Goal: Information Seeking & Learning: Compare options

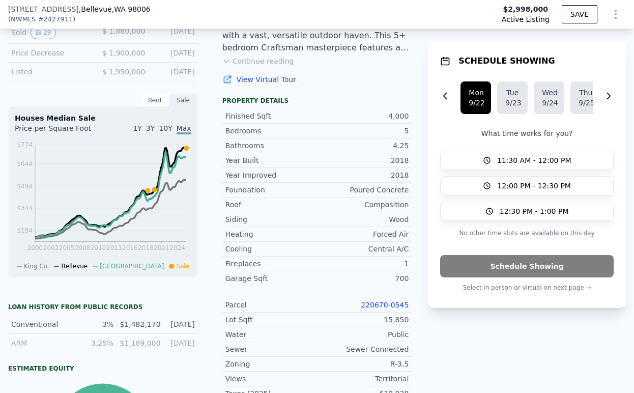
scroll to position [301, 0]
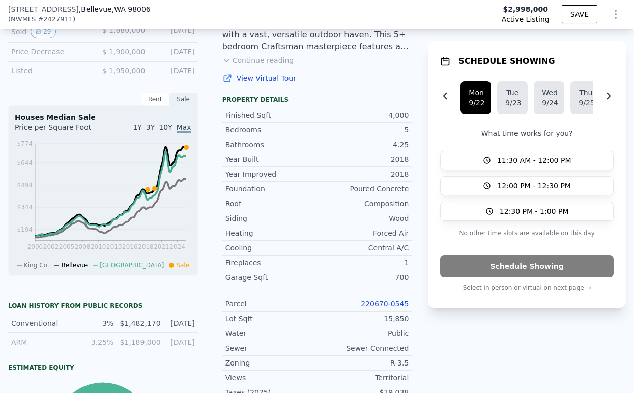
click at [146, 103] on div "Rent" at bounding box center [155, 99] width 29 height 13
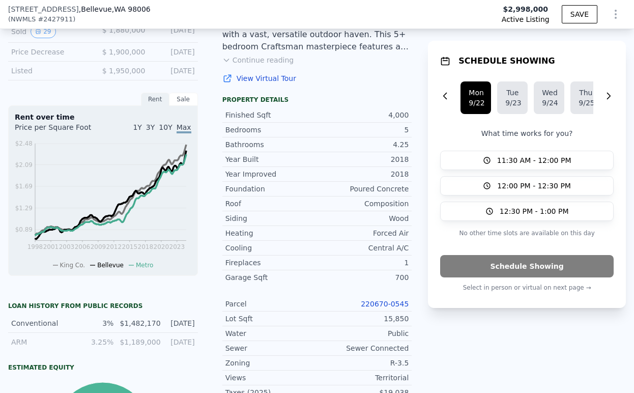
click at [174, 106] on div "Sale" at bounding box center [183, 99] width 29 height 13
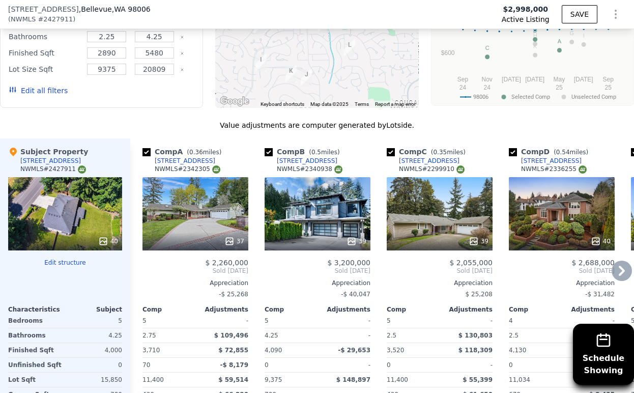
scroll to position [1218, 0]
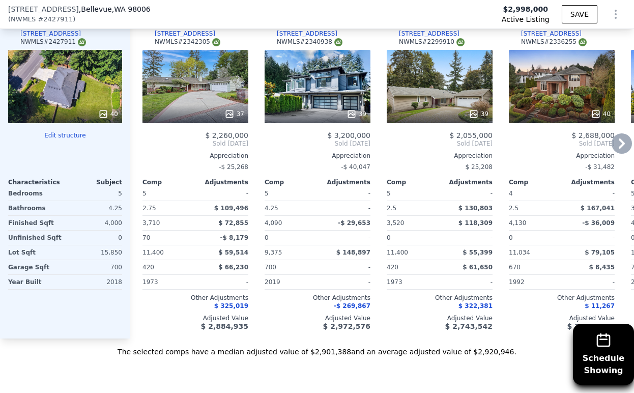
click at [233, 325] on span "$ 2,884,935" at bounding box center [224, 326] width 47 height 8
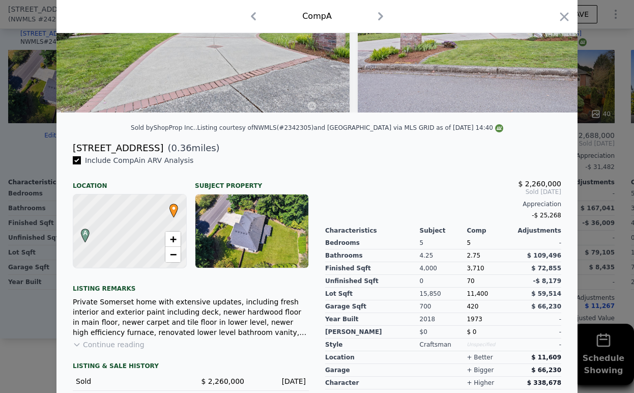
scroll to position [199, 0]
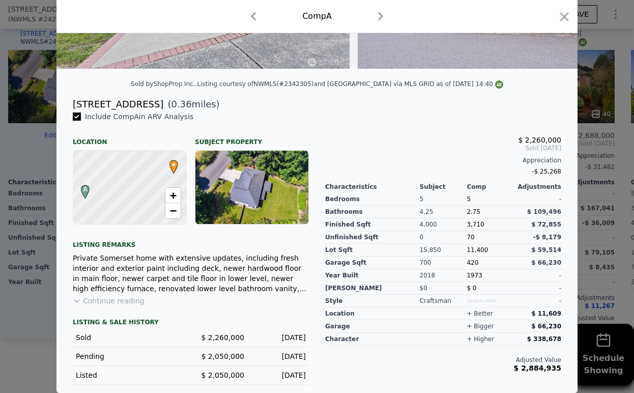
click at [19, 349] on div at bounding box center [317, 196] width 634 height 393
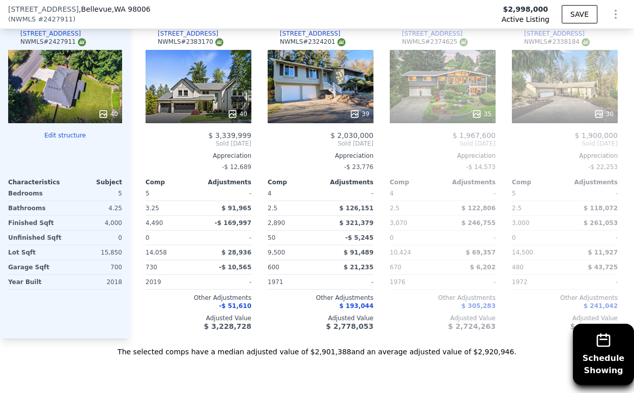
scroll to position [0, 474]
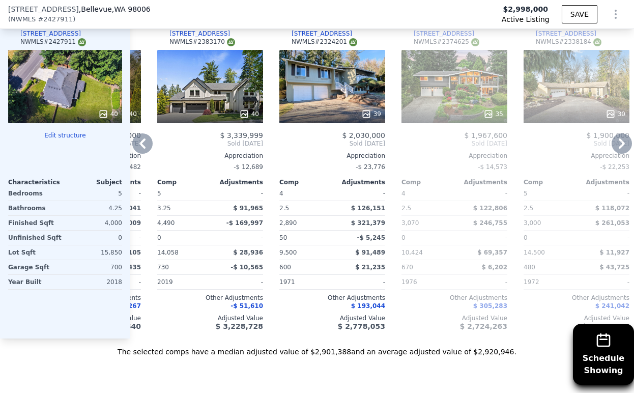
click at [244, 314] on div "$ 3,339,999 Sold [DATE] Appreciation -$ 12,689 Comp Adjustments 5 - 3.25 $ 91,9…" at bounding box center [210, 230] width 106 height 199
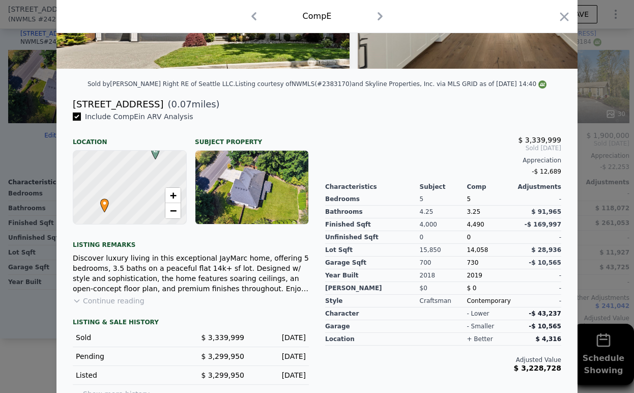
scroll to position [215, 0]
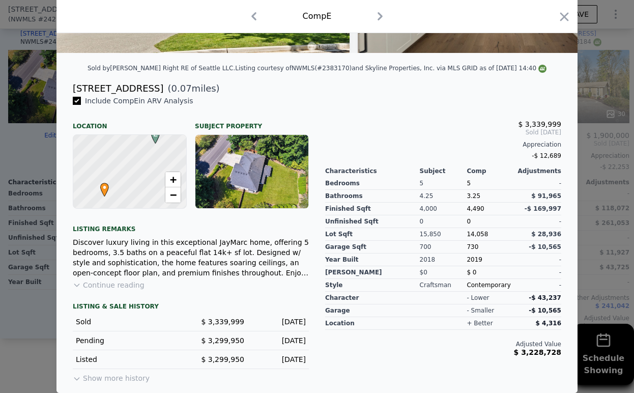
click at [91, 289] on button "Continue reading" at bounding box center [109, 285] width 72 height 10
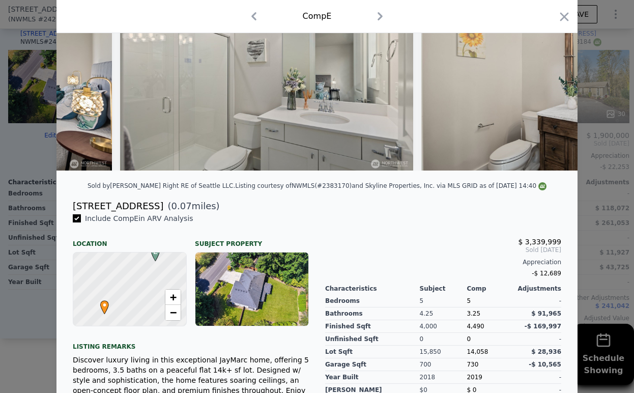
scroll to position [204, 0]
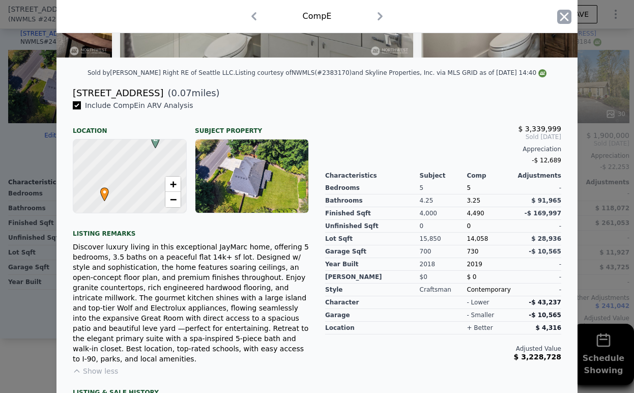
drag, startPoint x: 562, startPoint y: 16, endPoint x: 553, endPoint y: 106, distance: 90.5
click at [562, 16] on icon "button" at bounding box center [564, 16] width 9 height 9
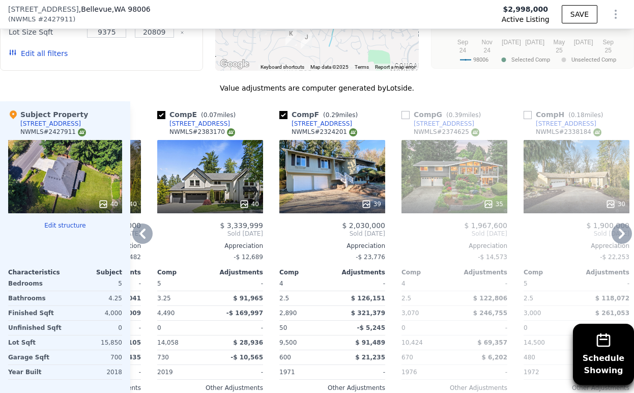
scroll to position [1065, 0]
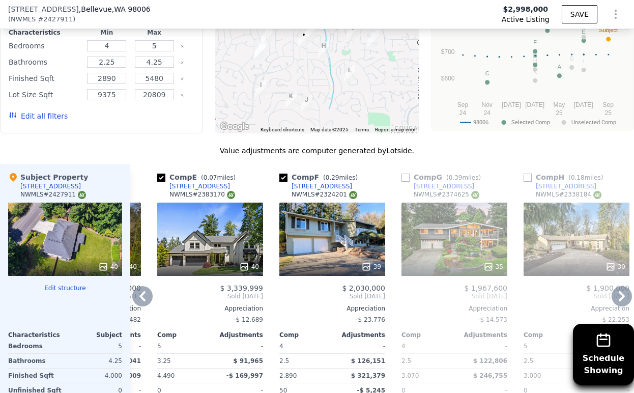
click at [164, 179] on input "checkbox" at bounding box center [161, 178] width 8 height 8
checkbox input "false"
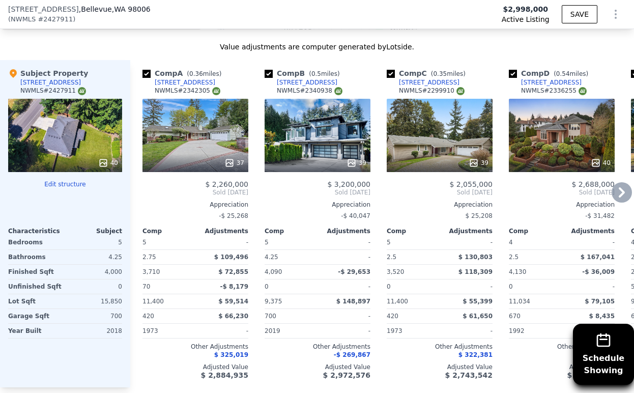
scroll to position [1167, 0]
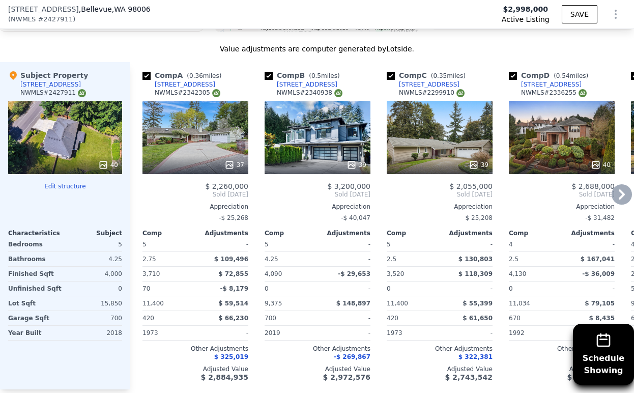
click at [266, 80] on input "checkbox" at bounding box center [269, 76] width 8 height 8
checkbox input "false"
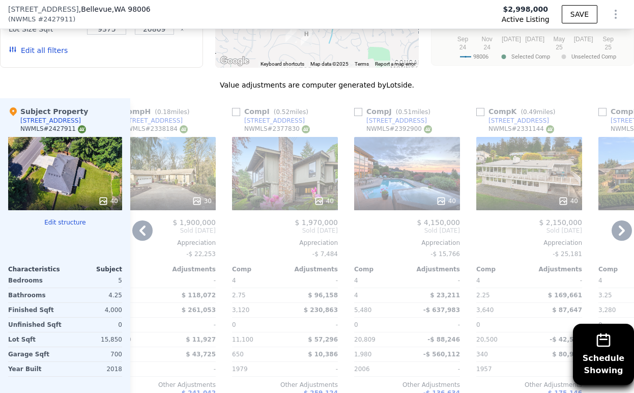
scroll to position [1116, 0]
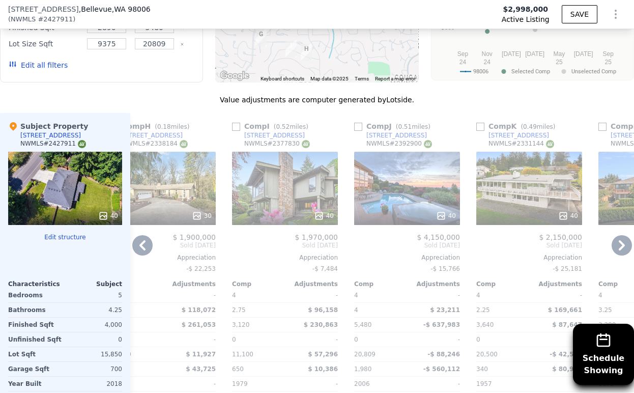
click at [237, 129] on input "checkbox" at bounding box center [236, 127] width 8 height 8
checkbox input "true"
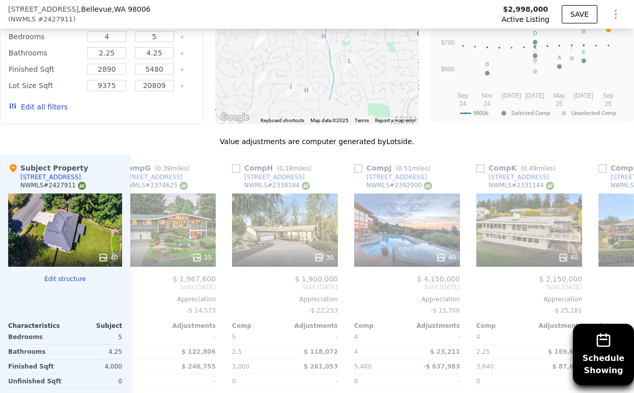
scroll to position [1065, 0]
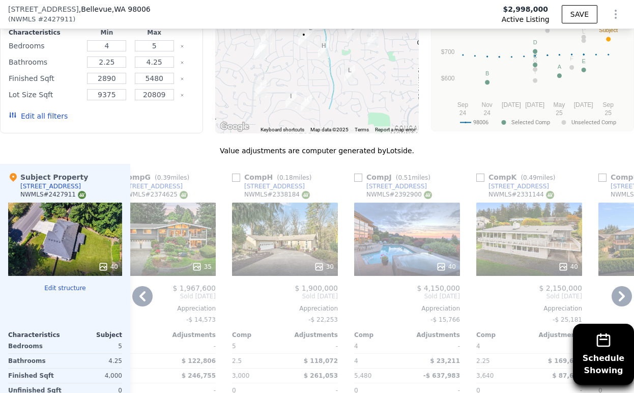
click at [231, 182] on div "Comp H ( 0.18 miles) [STREET_ADDRESS] # 2338184 30 $ 1,900,000 Sold [DATE] Appr…" at bounding box center [285, 327] width 114 height 327
click at [236, 180] on input "checkbox" at bounding box center [236, 178] width 8 height 8
checkbox input "true"
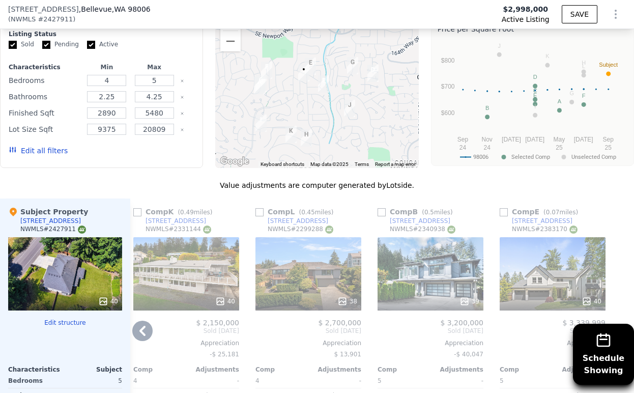
scroll to position [963, 0]
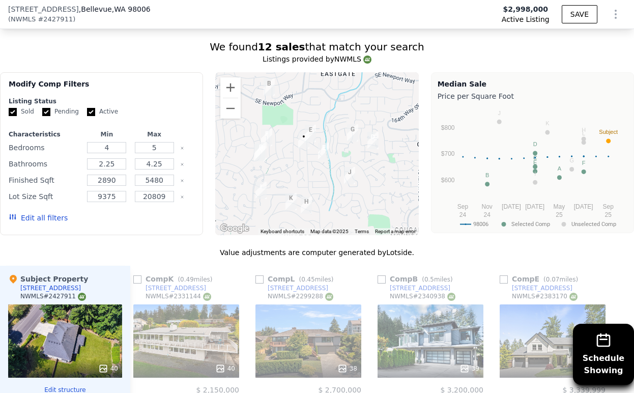
click at [306, 135] on img "15012 SE 45th Pl" at bounding box center [310, 133] width 11 height 17
click at [324, 151] on img "15116 SE 46th Way" at bounding box center [323, 151] width 11 height 17
click at [500, 284] on input "checkbox" at bounding box center [504, 279] width 8 height 8
checkbox input "true"
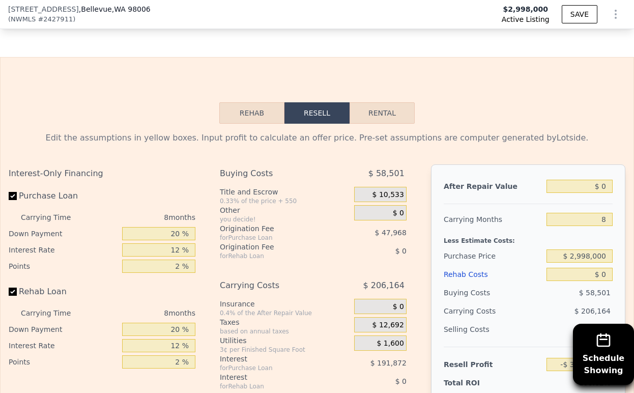
scroll to position [1625, 0]
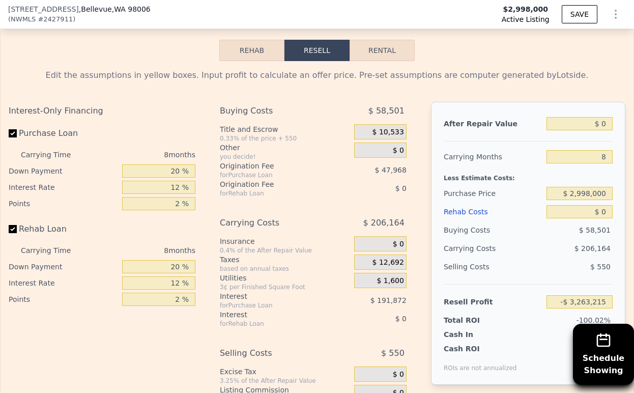
click at [235, 58] on button "Rehab" at bounding box center [251, 50] width 65 height 21
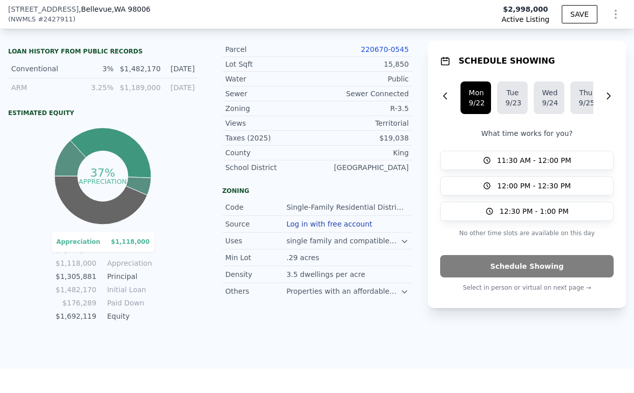
scroll to position [301, 0]
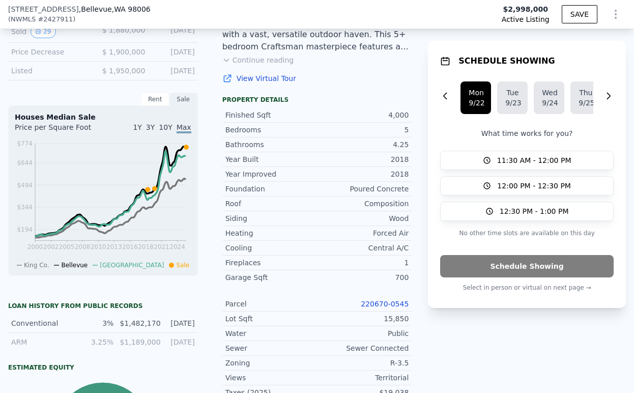
click at [75, 319] on div "Conventional 3% $1,482,170 [DATE]" at bounding box center [103, 323] width 190 height 19
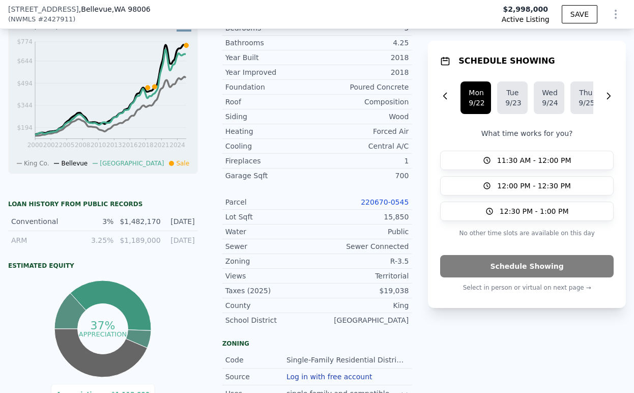
scroll to position [505, 0]
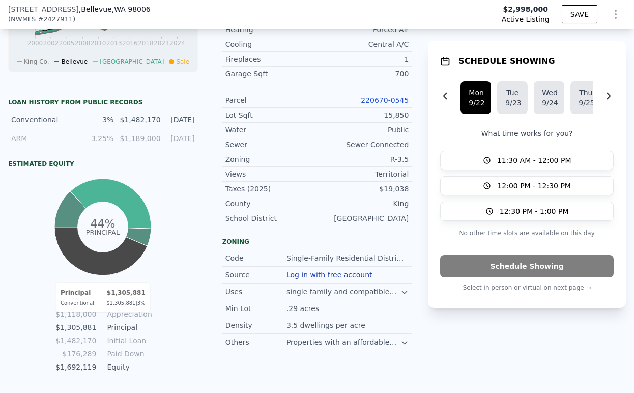
drag, startPoint x: 171, startPoint y: 358, endPoint x: 163, endPoint y: 351, distance: 10.8
click at [170, 358] on div "44% Principal Principal $1,305,881 Conventional : $1,305,881 | 3% $2,998,000 Va…" at bounding box center [103, 275] width 190 height 199
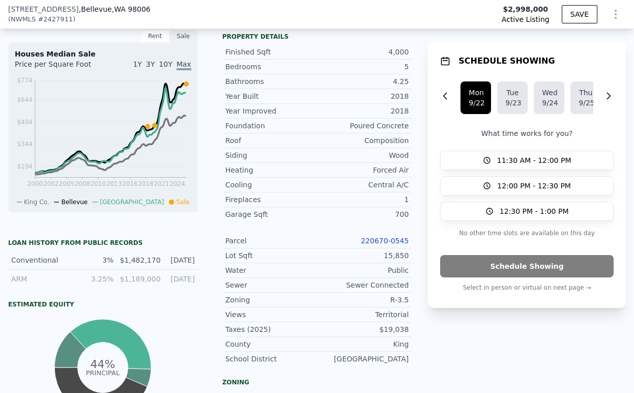
scroll to position [352, 0]
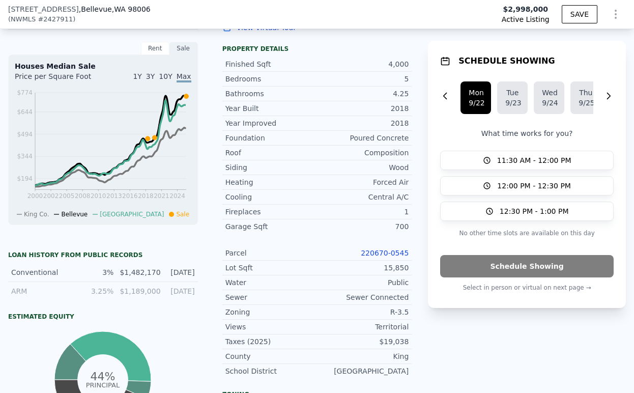
click at [139, 82] on div "1Y 3Y 10Y Max" at bounding box center [147, 79] width 88 height 16
click at [142, 80] on span "1Y" at bounding box center [137, 76] width 9 height 8
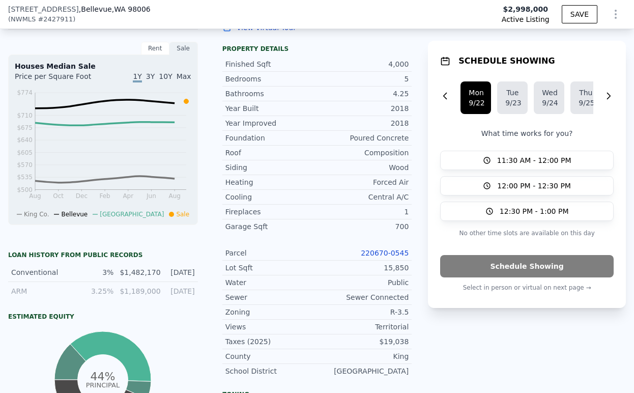
click at [154, 79] on span "3Y" at bounding box center [150, 76] width 9 height 8
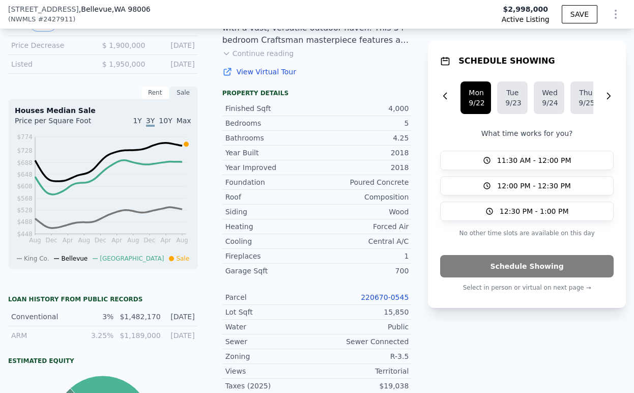
scroll to position [250, 0]
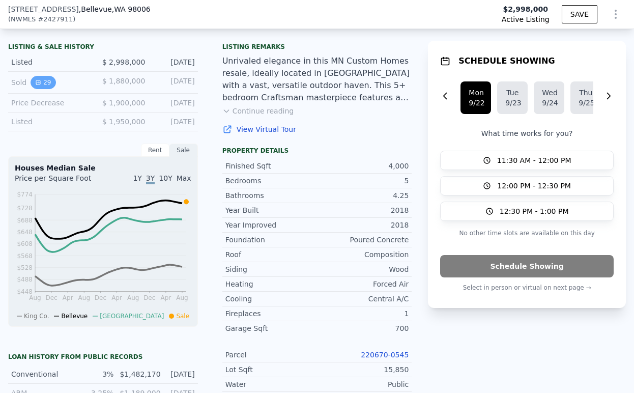
click at [48, 88] on button "29" at bounding box center [43, 82] width 25 height 13
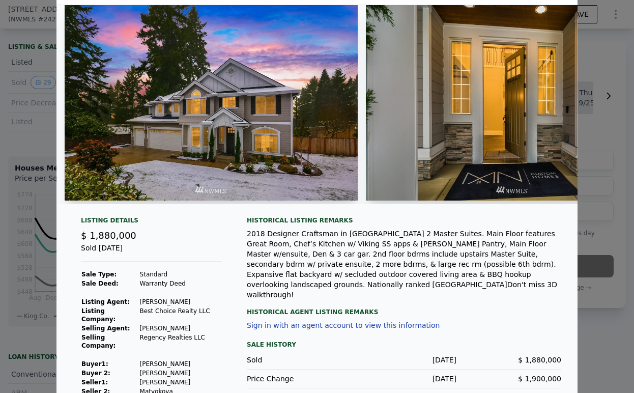
scroll to position [47, 0]
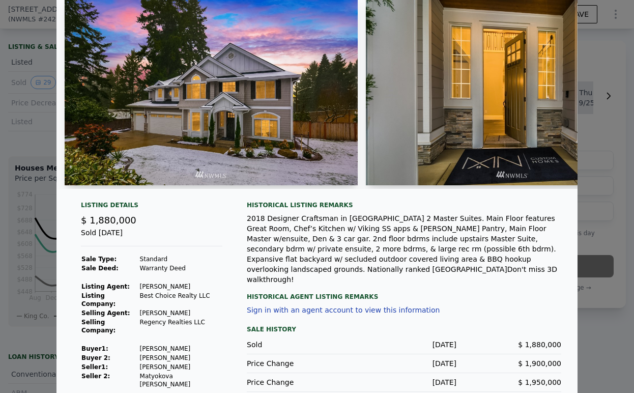
click at [615, 262] on div at bounding box center [317, 196] width 634 height 393
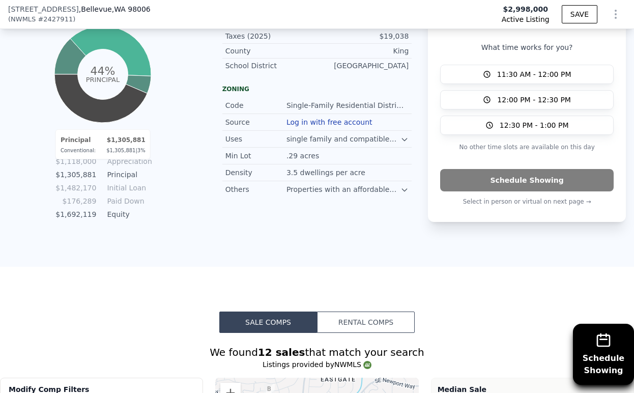
scroll to position [912, 0]
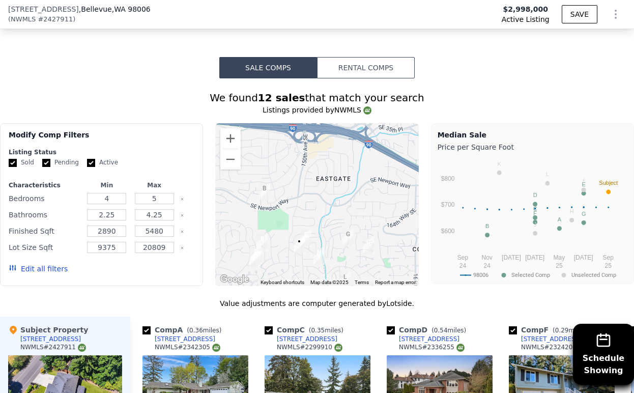
drag, startPoint x: 349, startPoint y: 167, endPoint x: 343, endPoint y: 223, distance: 56.4
click at [344, 223] on div at bounding box center [316, 204] width 203 height 163
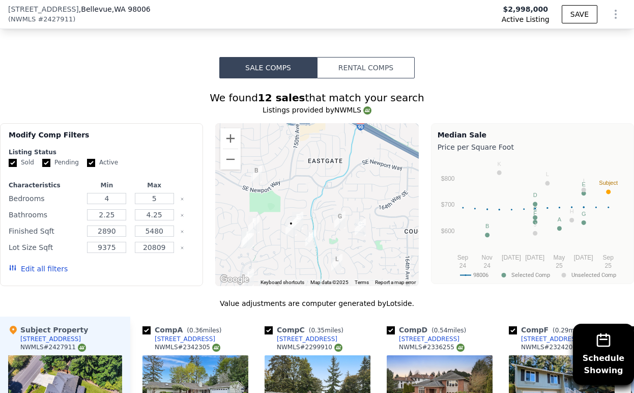
drag, startPoint x: 341, startPoint y: 221, endPoint x: 354, endPoint y: 165, distance: 57.4
click at [331, 197] on div at bounding box center [316, 204] width 203 height 163
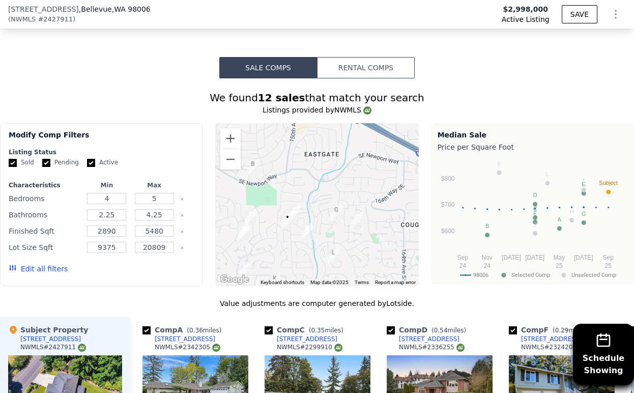
drag, startPoint x: 453, startPoint y: 74, endPoint x: 446, endPoint y: 38, distance: 36.3
click at [446, 38] on div "Sale Comps Rental Comps Schedule Showing We found 12 sales that match your sear…" at bounding box center [317, 359] width 634 height 695
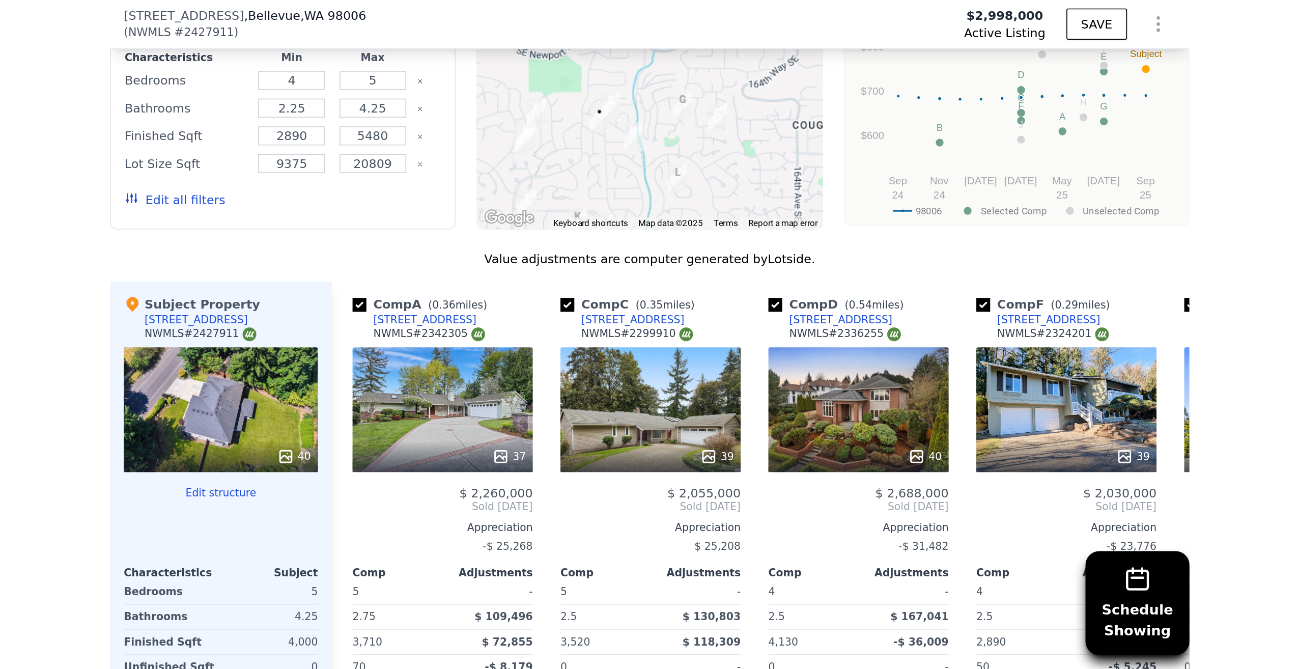
scroll to position [1065, 0]
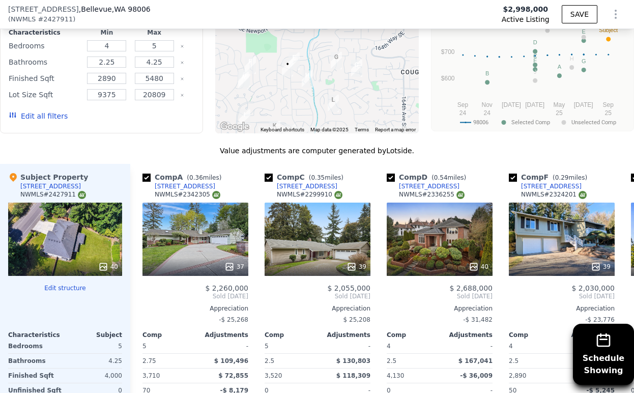
drag, startPoint x: 446, startPoint y: 38, endPoint x: 1133, endPoint y: 154, distance: 696.8
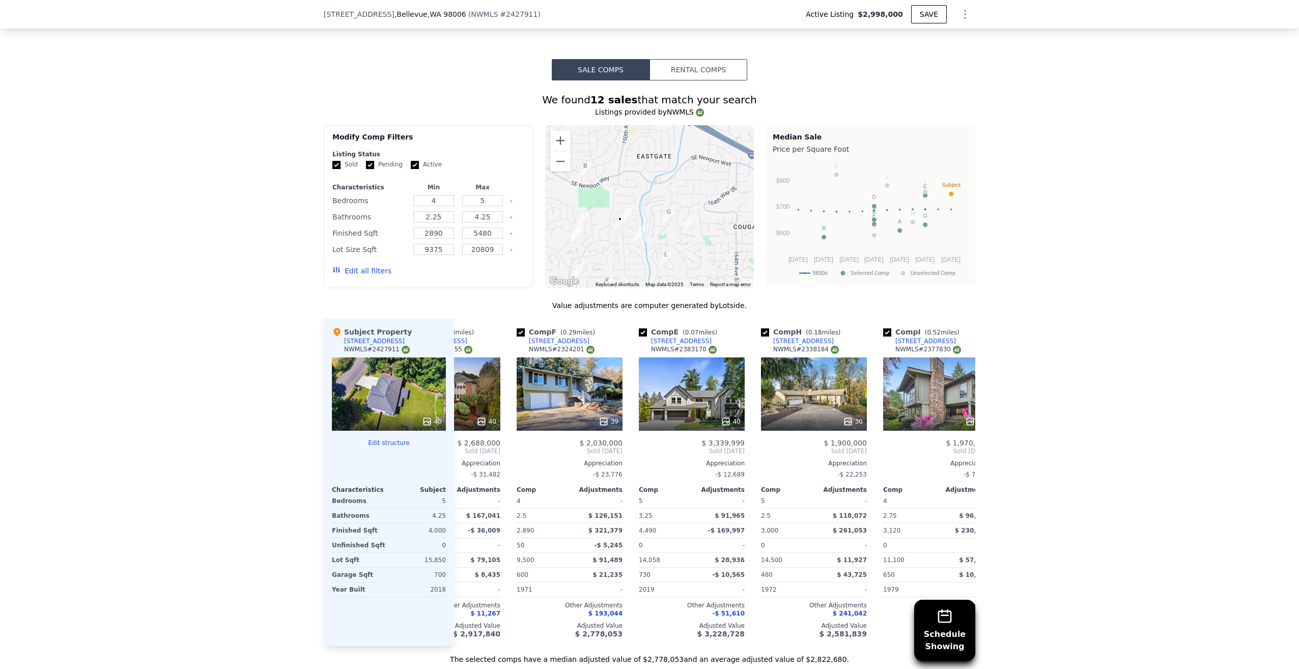
scroll to position [0, 0]
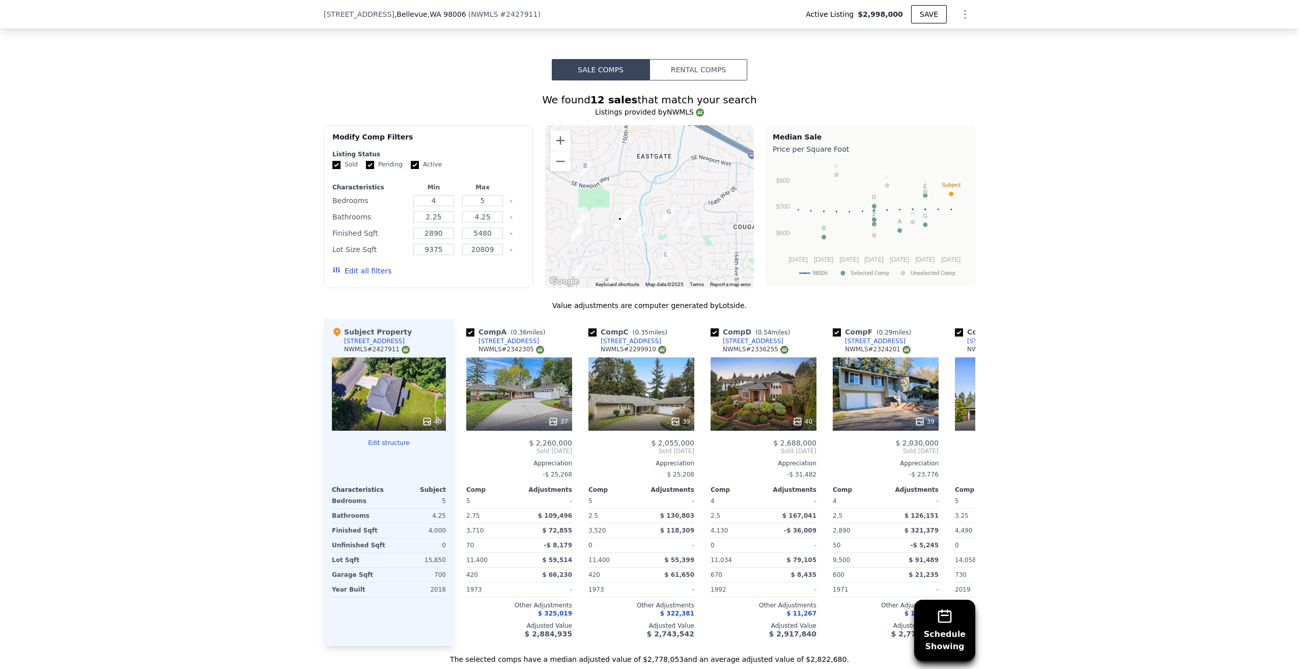
click at [387, 165] on label "Pending" at bounding box center [384, 164] width 37 height 9
click at [374, 165] on input "Pending" at bounding box center [370, 165] width 8 height 8
checkbox input "false"
click at [411, 169] on input "Active" at bounding box center [415, 165] width 8 height 8
checkbox input "false"
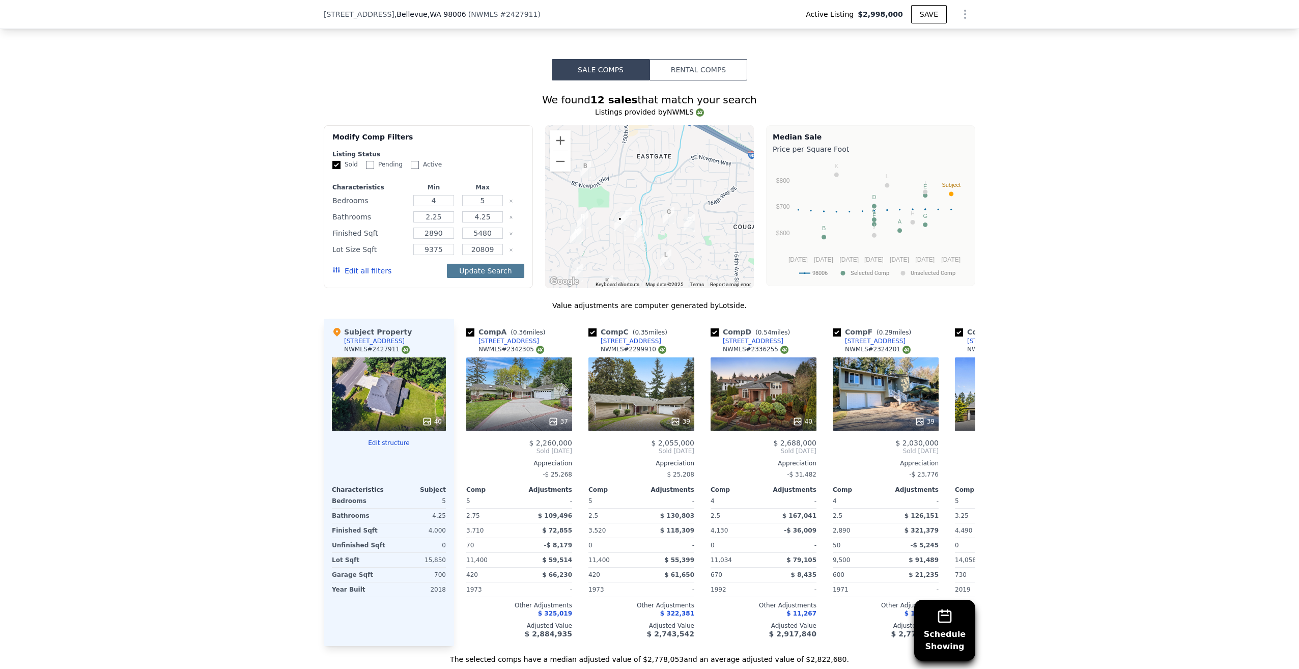
click at [481, 278] on button "Update Search" at bounding box center [485, 271] width 77 height 14
checkbox input "false"
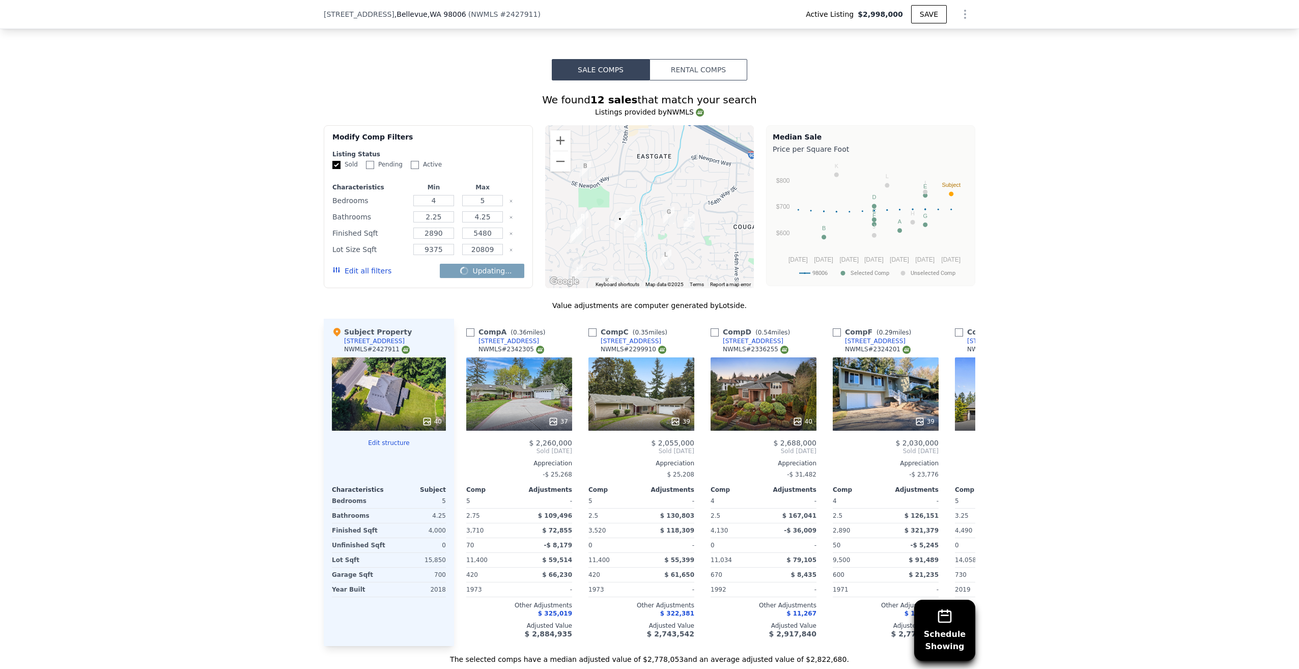
checkbox input "false"
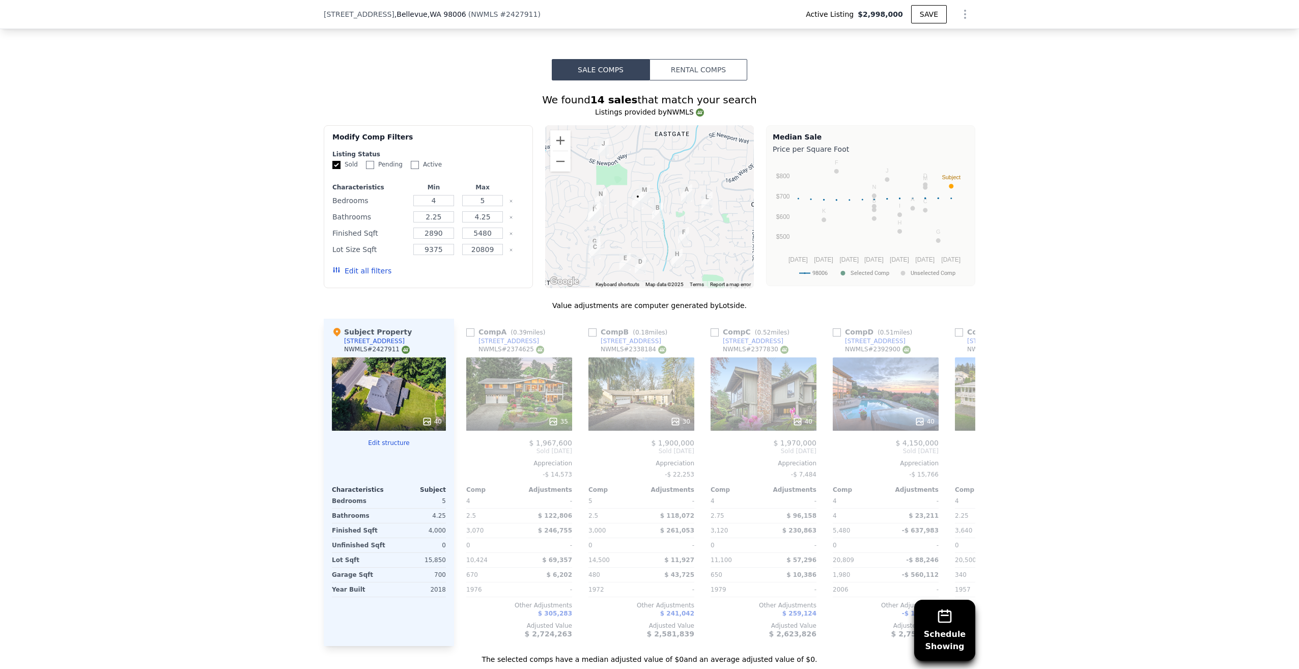
drag, startPoint x: 606, startPoint y: 163, endPoint x: 607, endPoint y: 222, distance: 59.6
click at [608, 222] on div at bounding box center [649, 206] width 209 height 163
drag, startPoint x: 362, startPoint y: 271, endPoint x: 436, endPoint y: 289, distance: 75.9
click at [431, 292] on div "We found 14 sales that match your search Listings provided by NWMLS Filters Map…" at bounding box center [650, 379] width 652 height 572
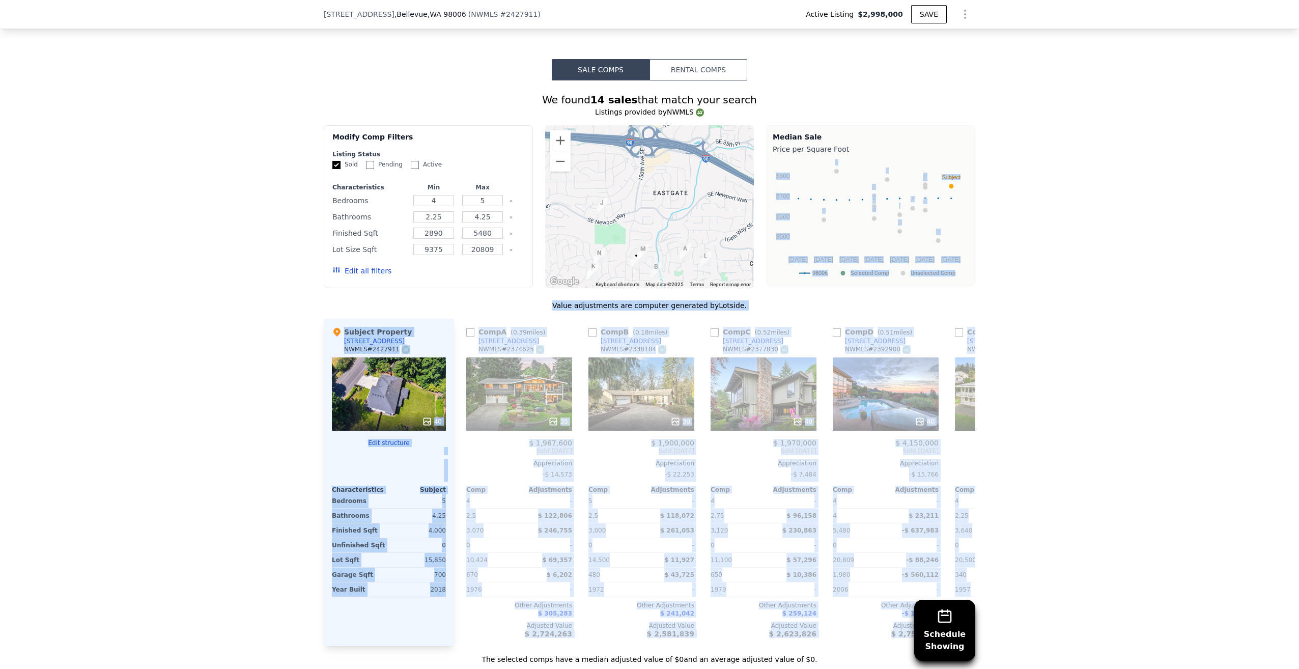
drag, startPoint x: 1050, startPoint y: 298, endPoint x: 1067, endPoint y: 344, distance: 49.4
click at [634, 344] on div "Schedule Showing We found 14 sales that match your search Listings provided by …" at bounding box center [649, 372] width 1299 height 584
drag, startPoint x: 1067, startPoint y: 344, endPoint x: 1064, endPoint y: 336, distance: 8.7
click at [634, 337] on div "Schedule Showing We found 14 sales that match your search Listings provided by …" at bounding box center [649, 372] width 1299 height 584
click at [634, 302] on div "Schedule Showing We found 14 sales that match your search Listings provided by …" at bounding box center [649, 372] width 1299 height 584
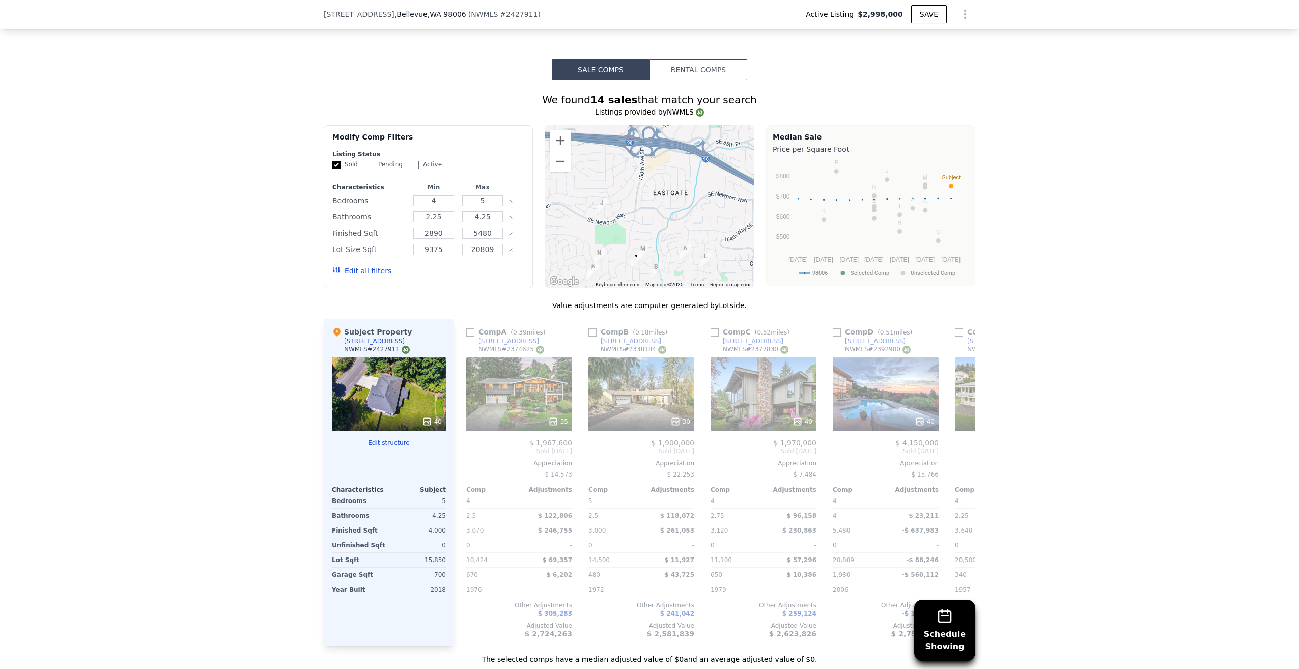
click at [634, 102] on div "We found 14 sales that match your search" at bounding box center [650, 100] width 652 height 14
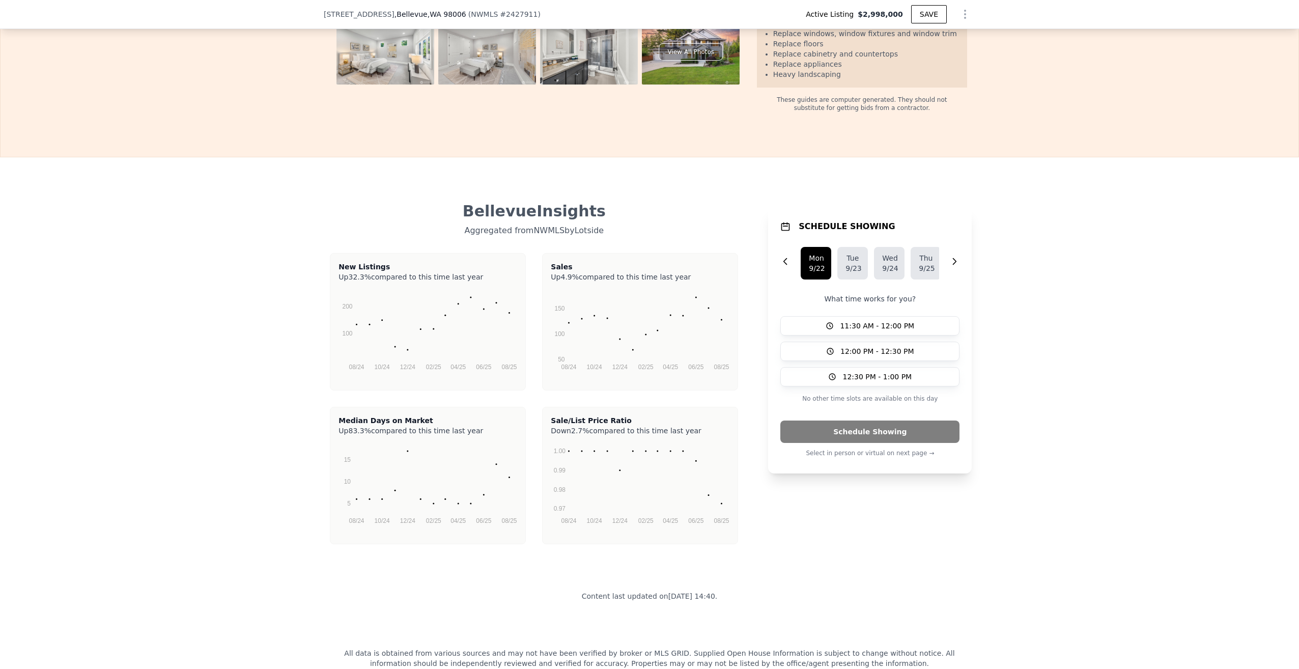
scroll to position [1959, 0]
